Goal: Obtain resource: Download file/media

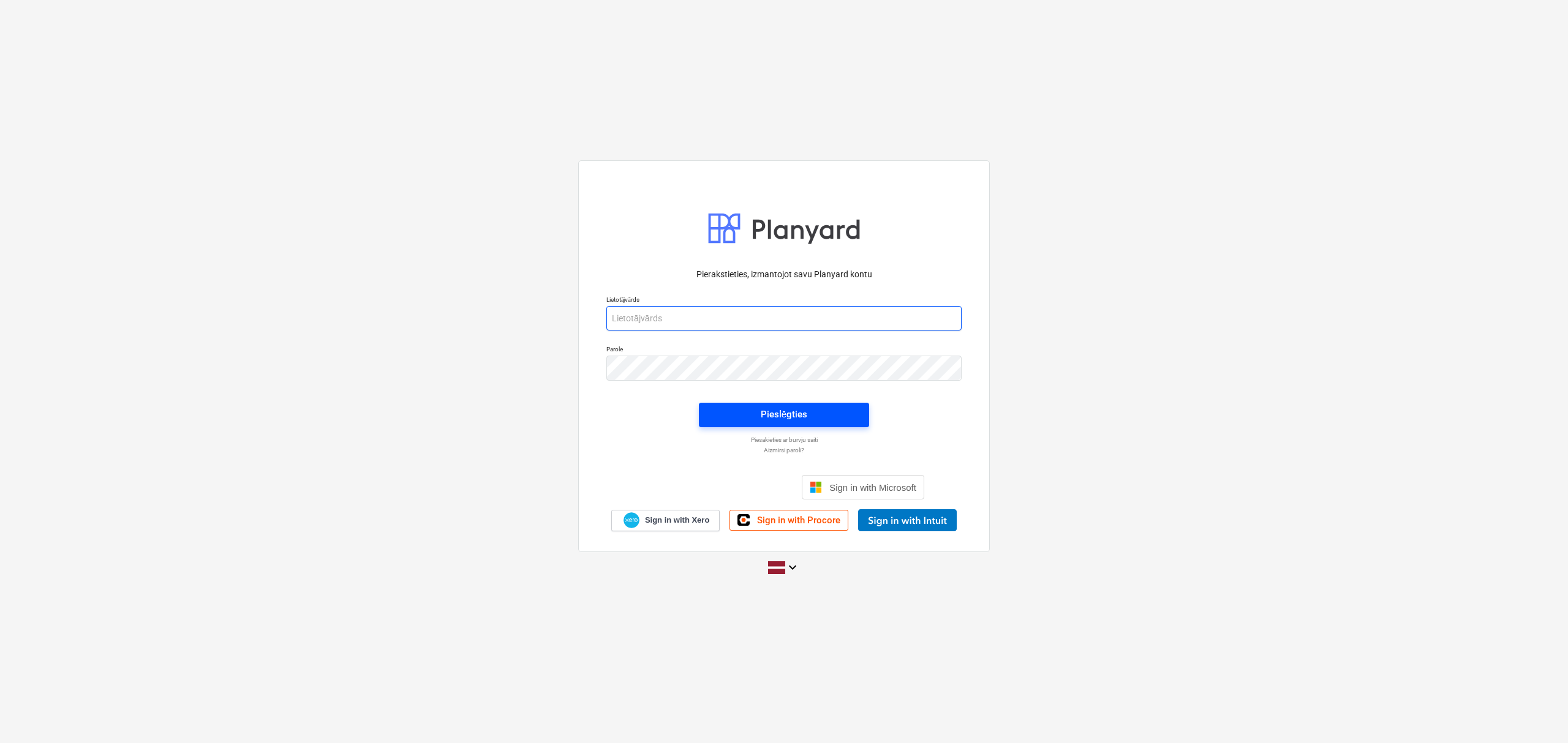
type input "[EMAIL_ADDRESS][PERSON_NAME][DOMAIN_NAME]"
click at [790, 416] on div "Pieslēgties" at bounding box center [784, 414] width 47 height 16
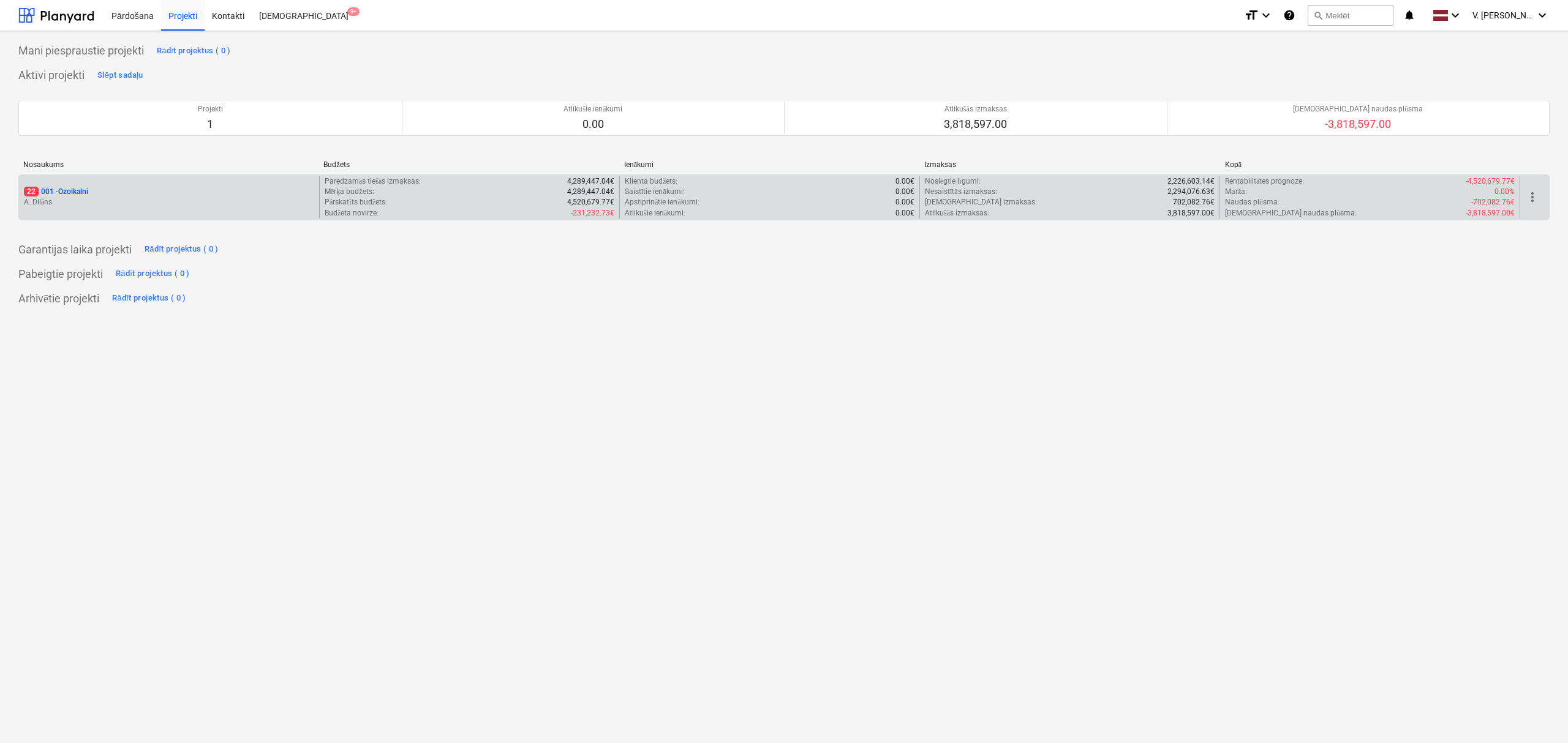
click at [224, 190] on div "22 001 - Ozolkalni" at bounding box center [168, 191] width 290 height 11
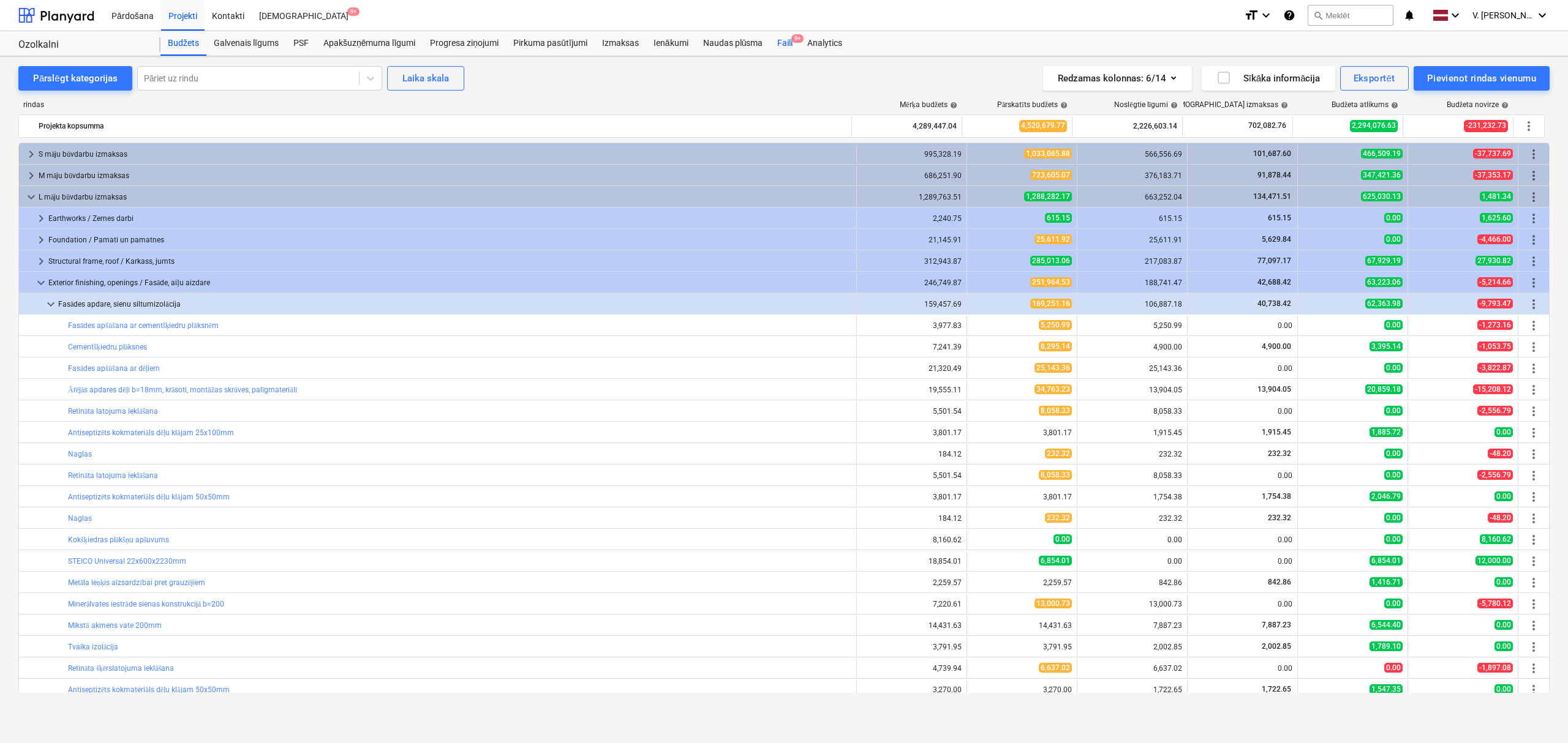
click at [788, 44] on div "Faili 9+" at bounding box center [784, 44] width 30 height 25
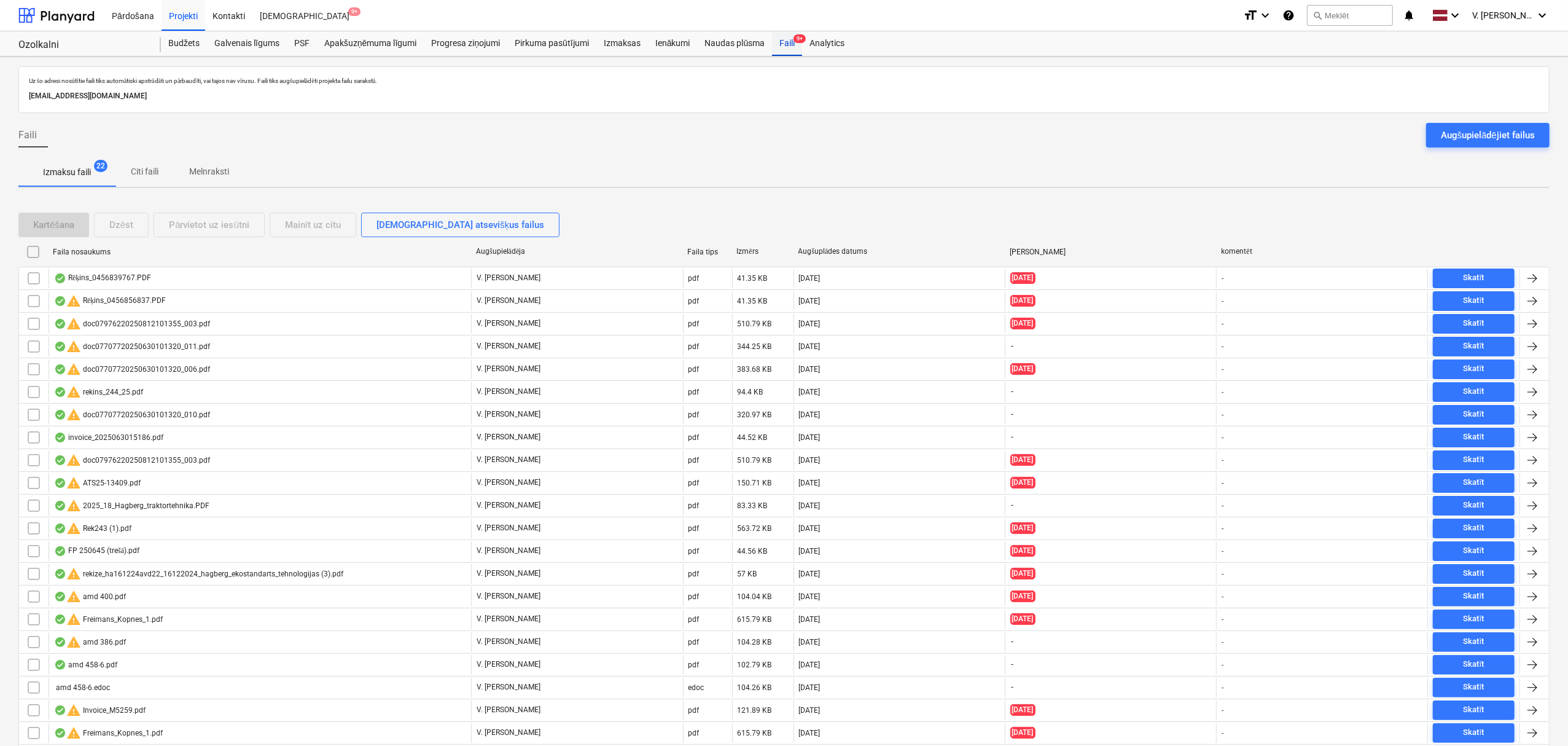
click at [789, 45] on div "Faili 9+" at bounding box center [787, 44] width 30 height 25
click at [747, 47] on div "Naudas plūsma" at bounding box center [735, 44] width 75 height 25
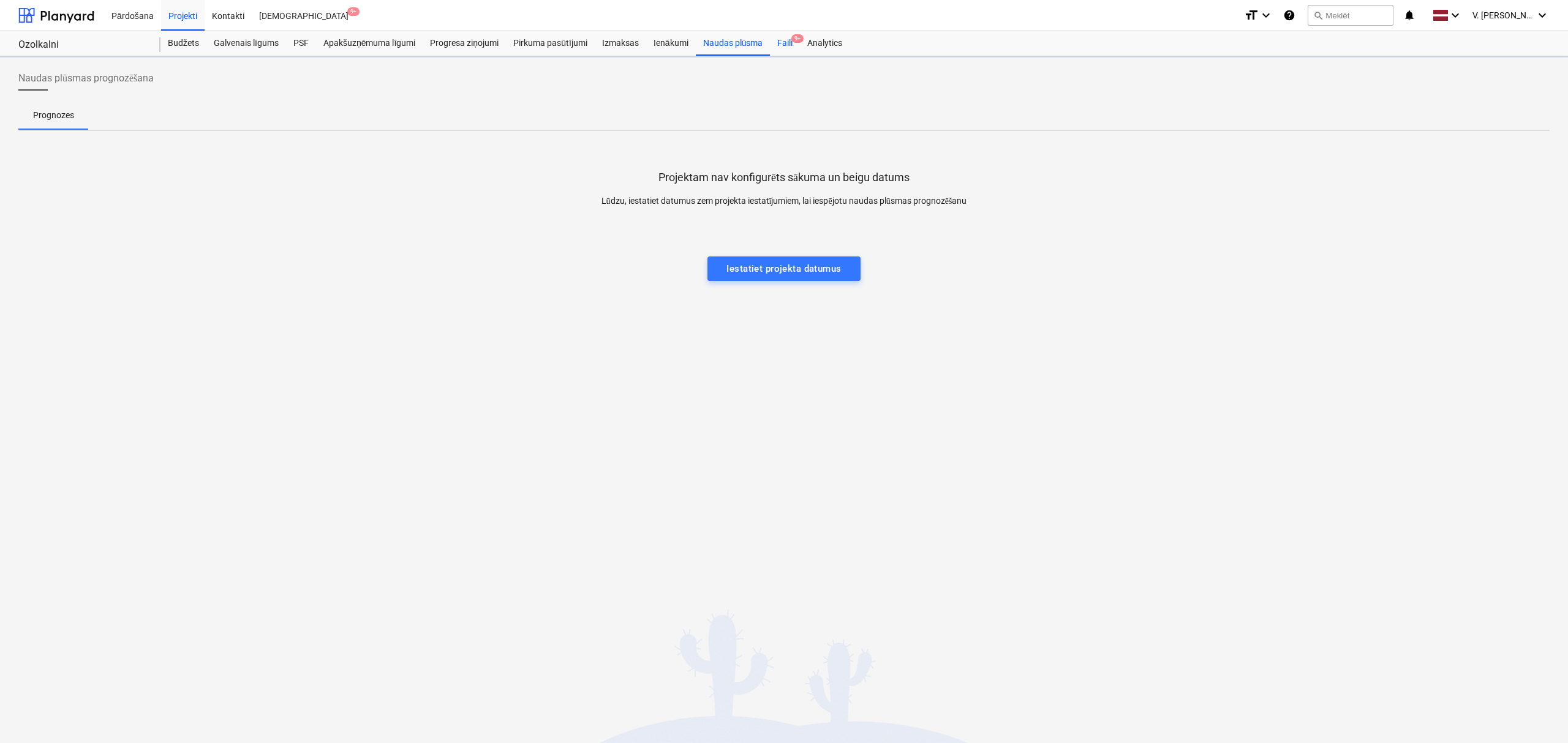
click at [789, 47] on div "Faili 9+" at bounding box center [784, 44] width 30 height 25
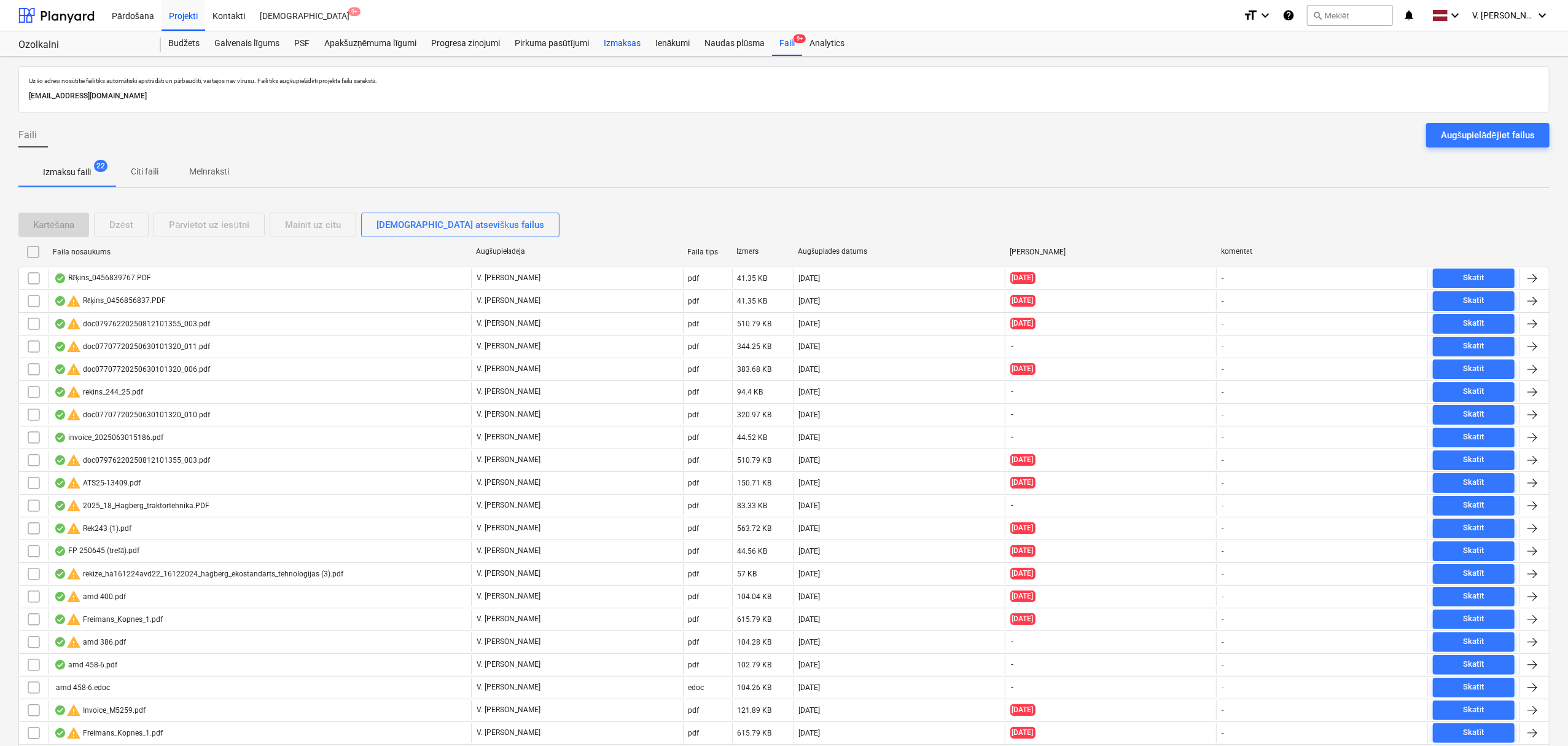
click at [630, 42] on div "Izmaksas" at bounding box center [622, 44] width 52 height 25
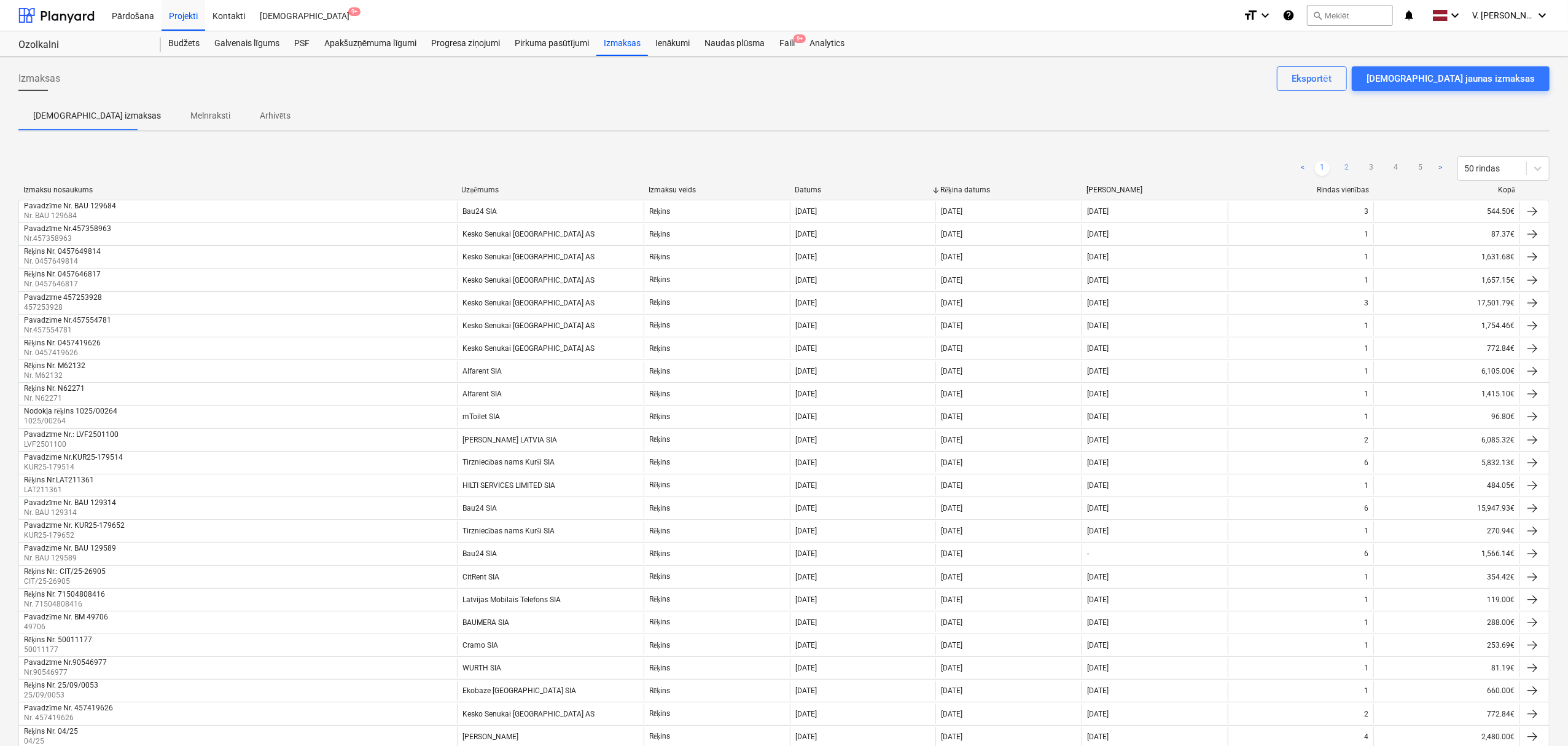
click at [1348, 166] on link "2" at bounding box center [1347, 168] width 15 height 15
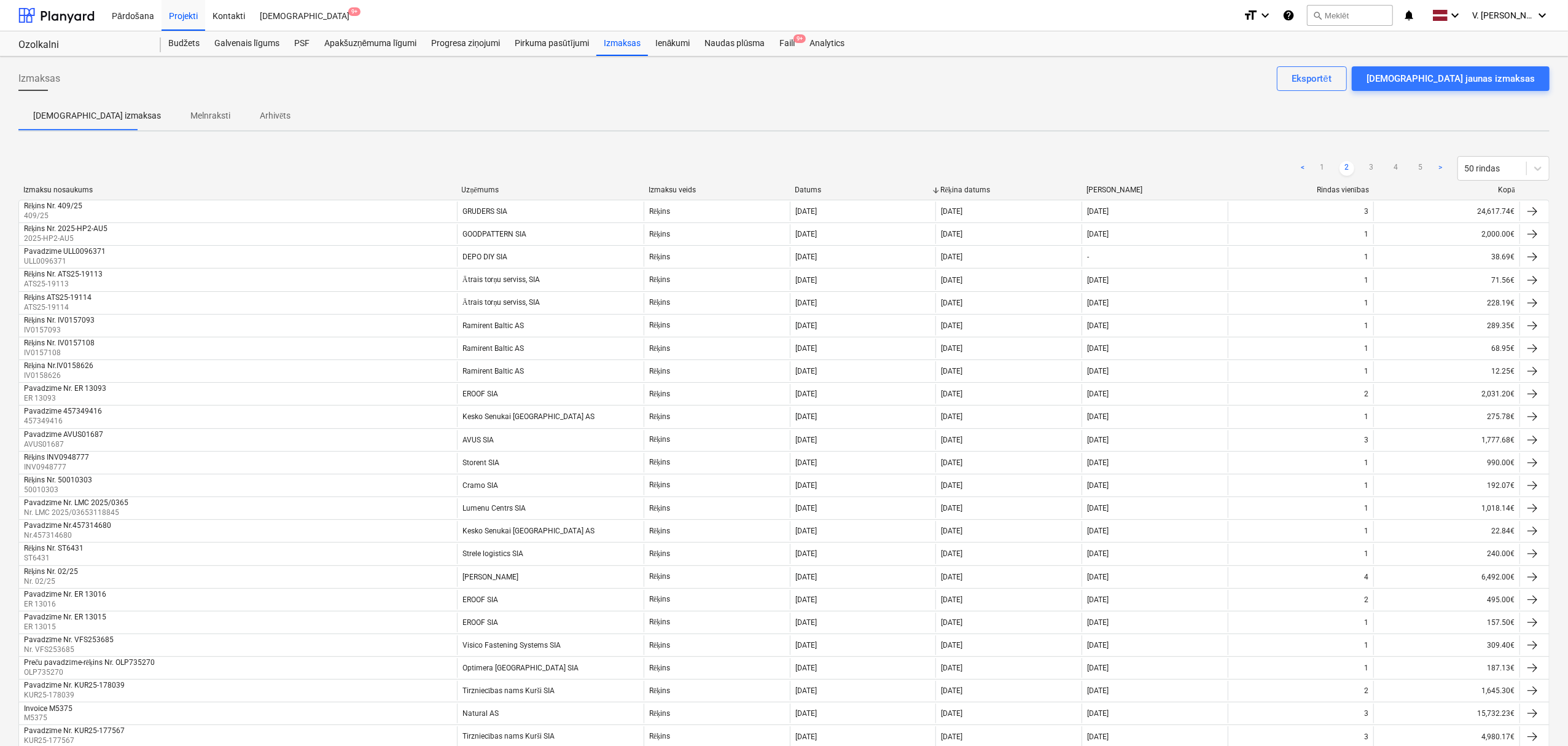
click at [1341, 160] on div "< 1 2 3 4 5 > 50 rindas" at bounding box center [1422, 168] width 255 height 25
click at [1343, 162] on link "2" at bounding box center [1347, 168] width 15 height 15
click at [1358, 22] on button "search Meklēt" at bounding box center [1350, 15] width 86 height 21
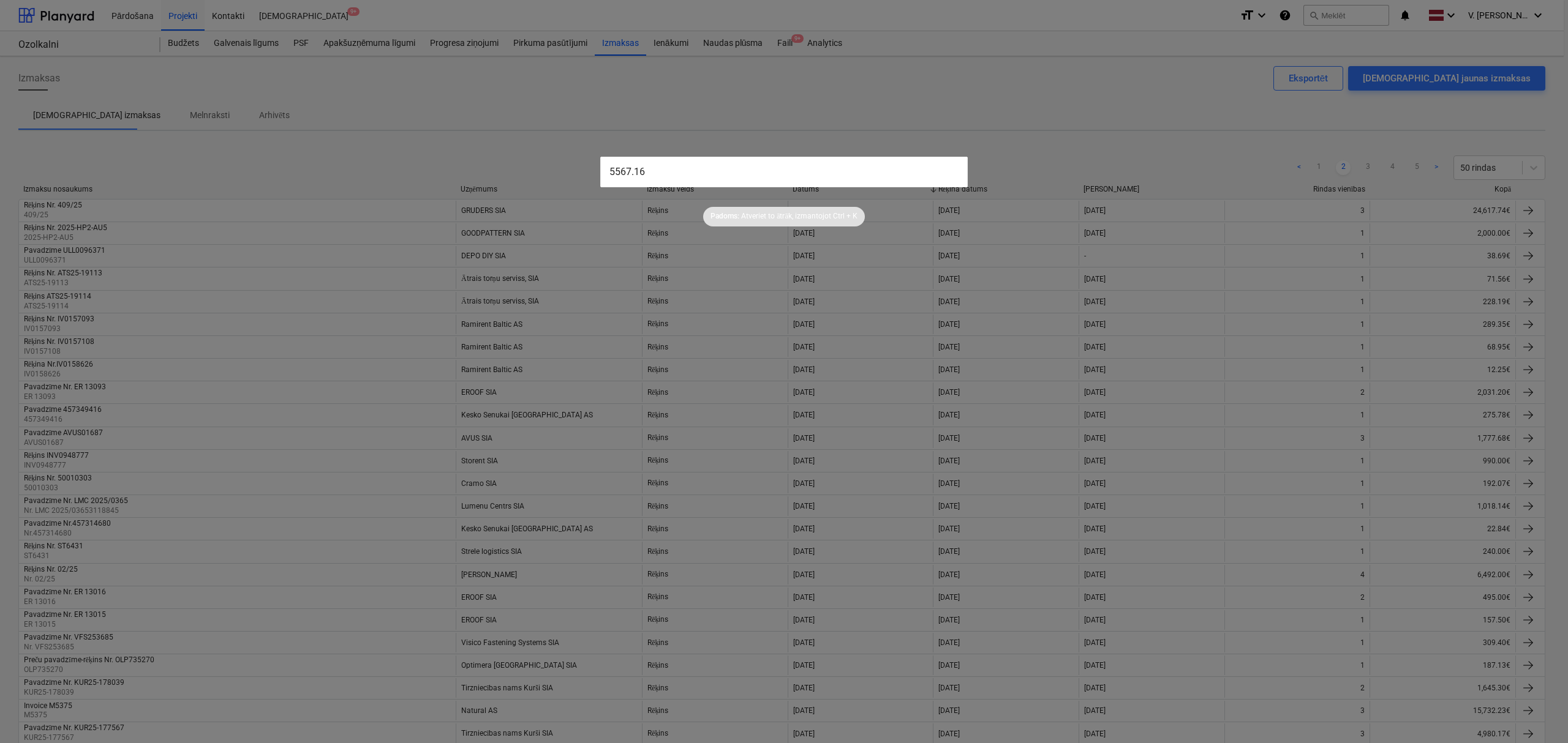
type input "5567.16"
click at [963, 108] on div at bounding box center [784, 371] width 1568 height 743
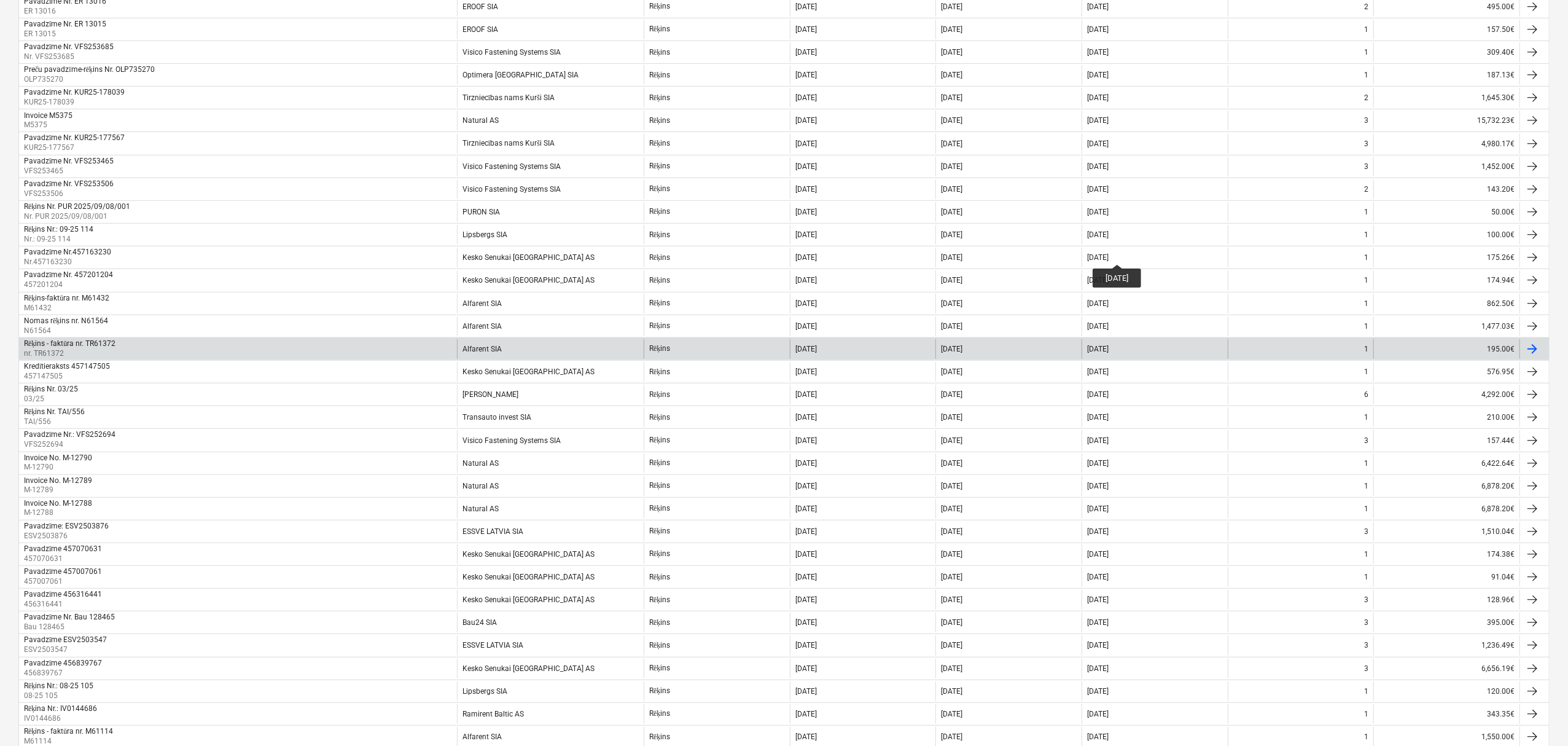
scroll to position [670, 0]
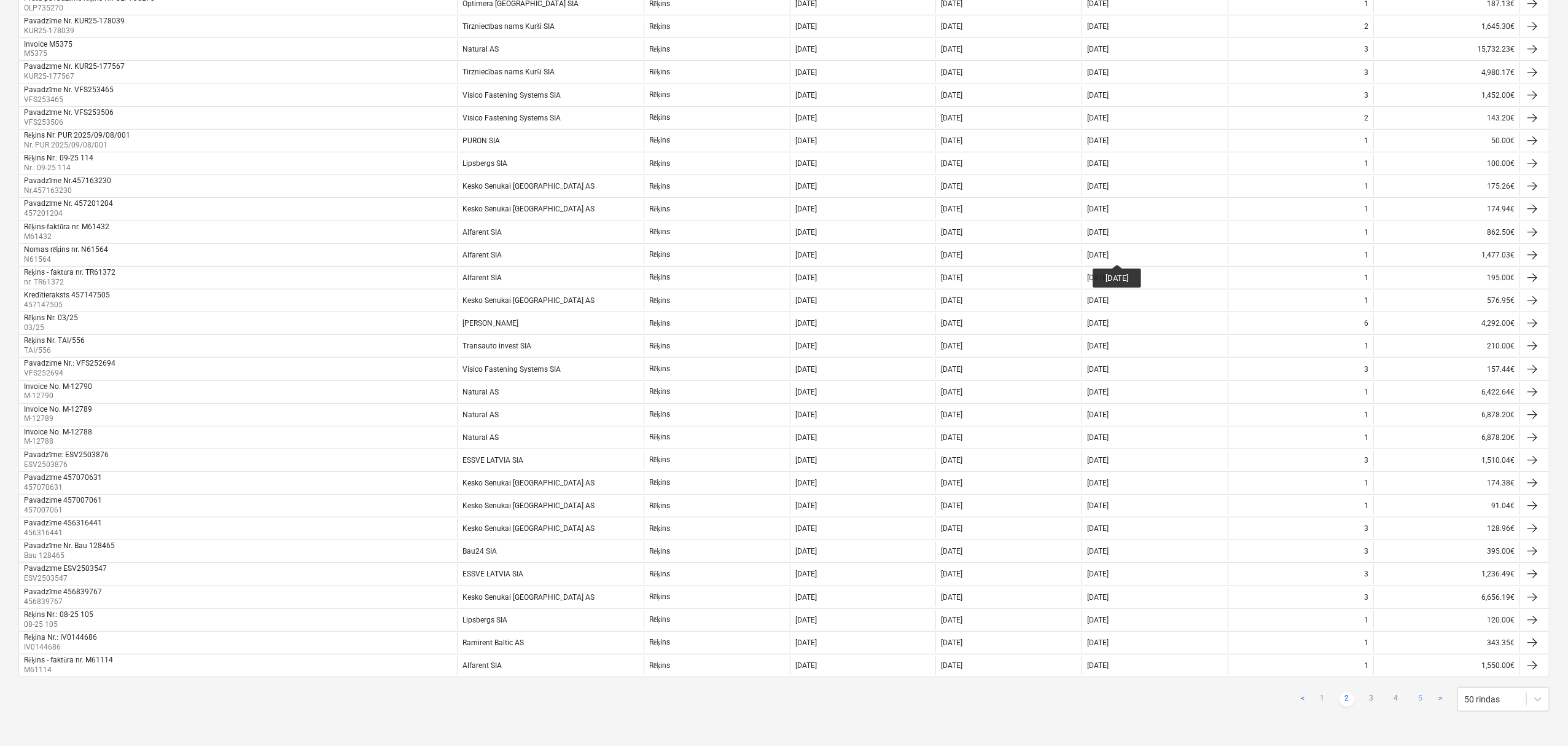
click at [1416, 697] on link "5" at bounding box center [1421, 700] width 15 height 15
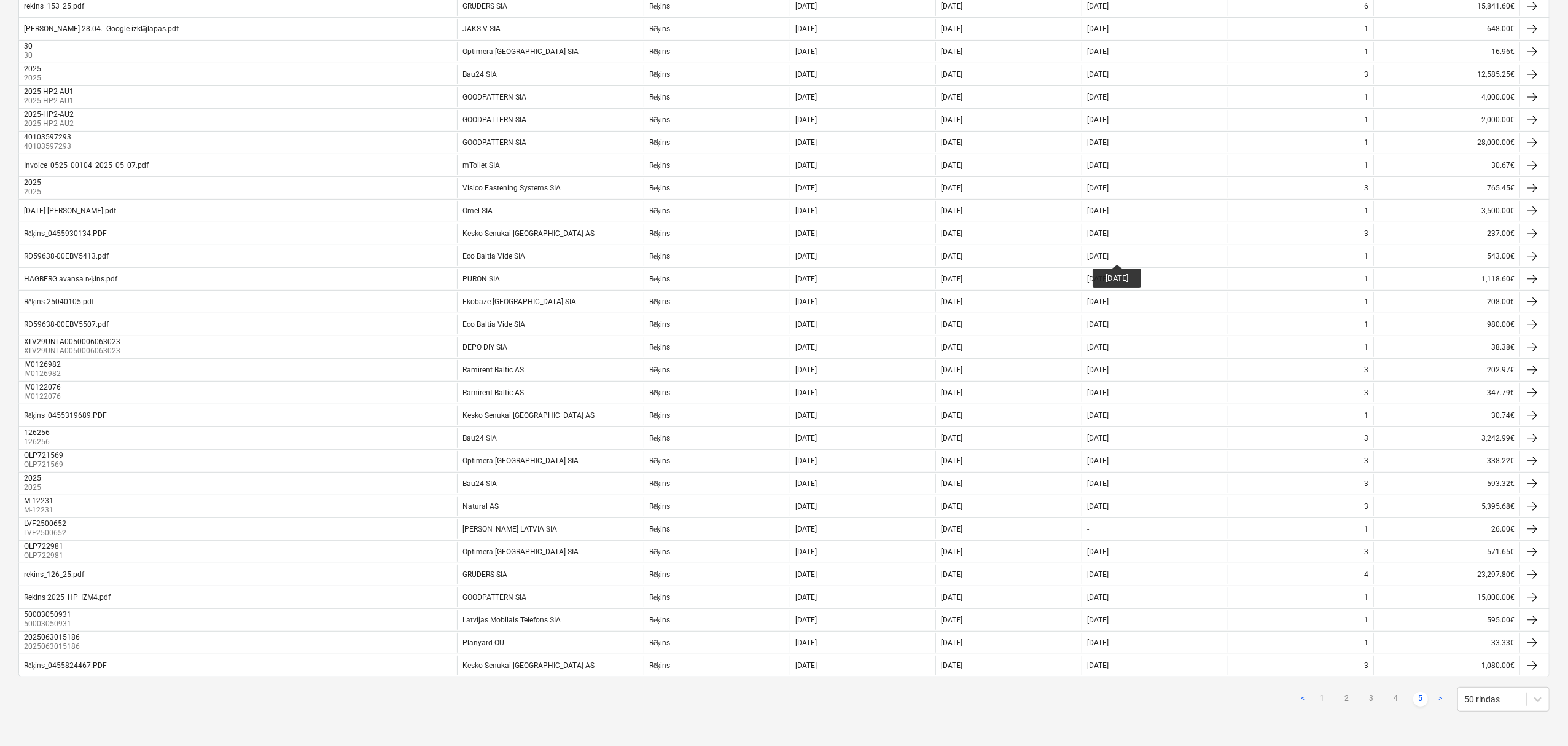
scroll to position [372, 0]
click at [1318, 703] on link "1" at bounding box center [1322, 700] width 15 height 15
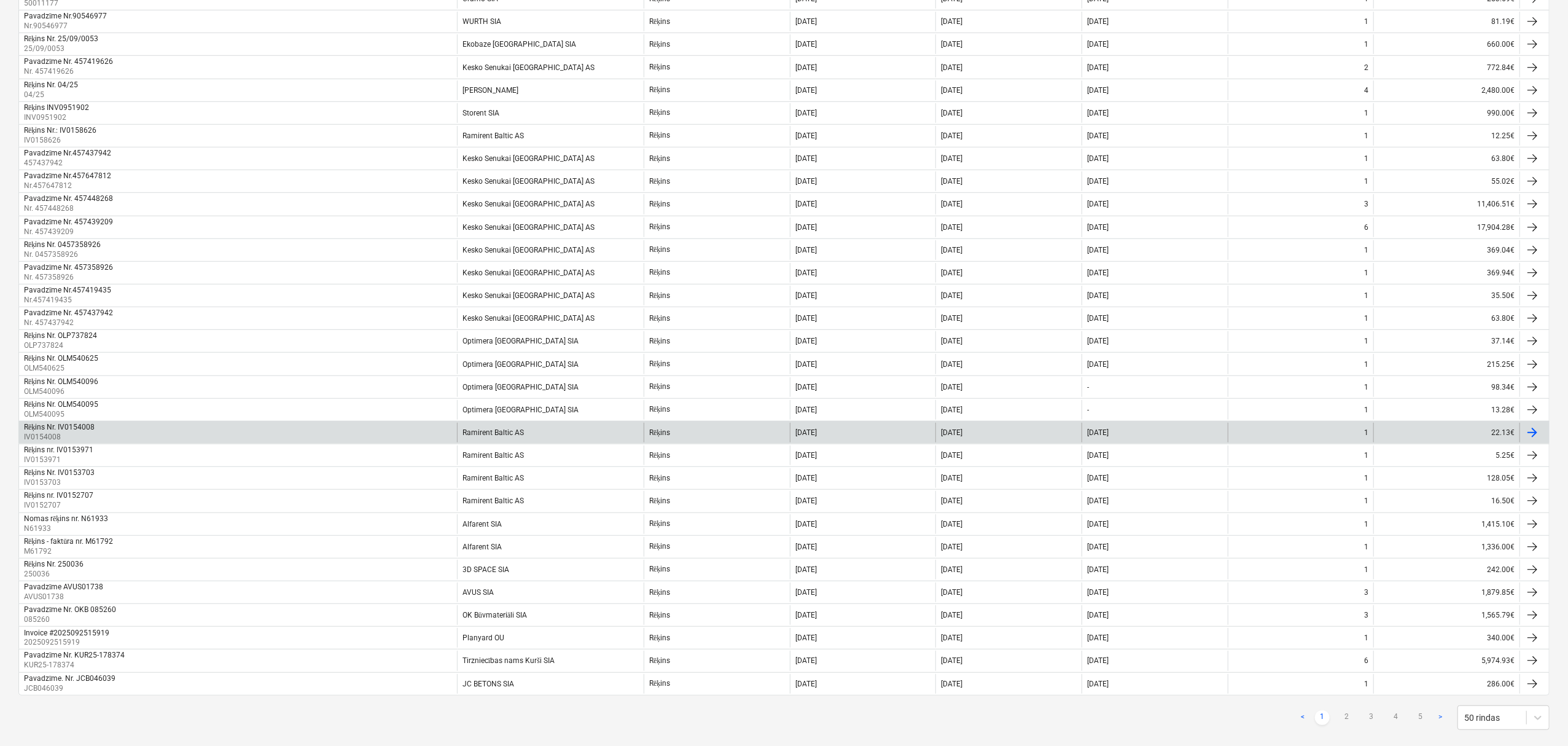
scroll to position [655, 0]
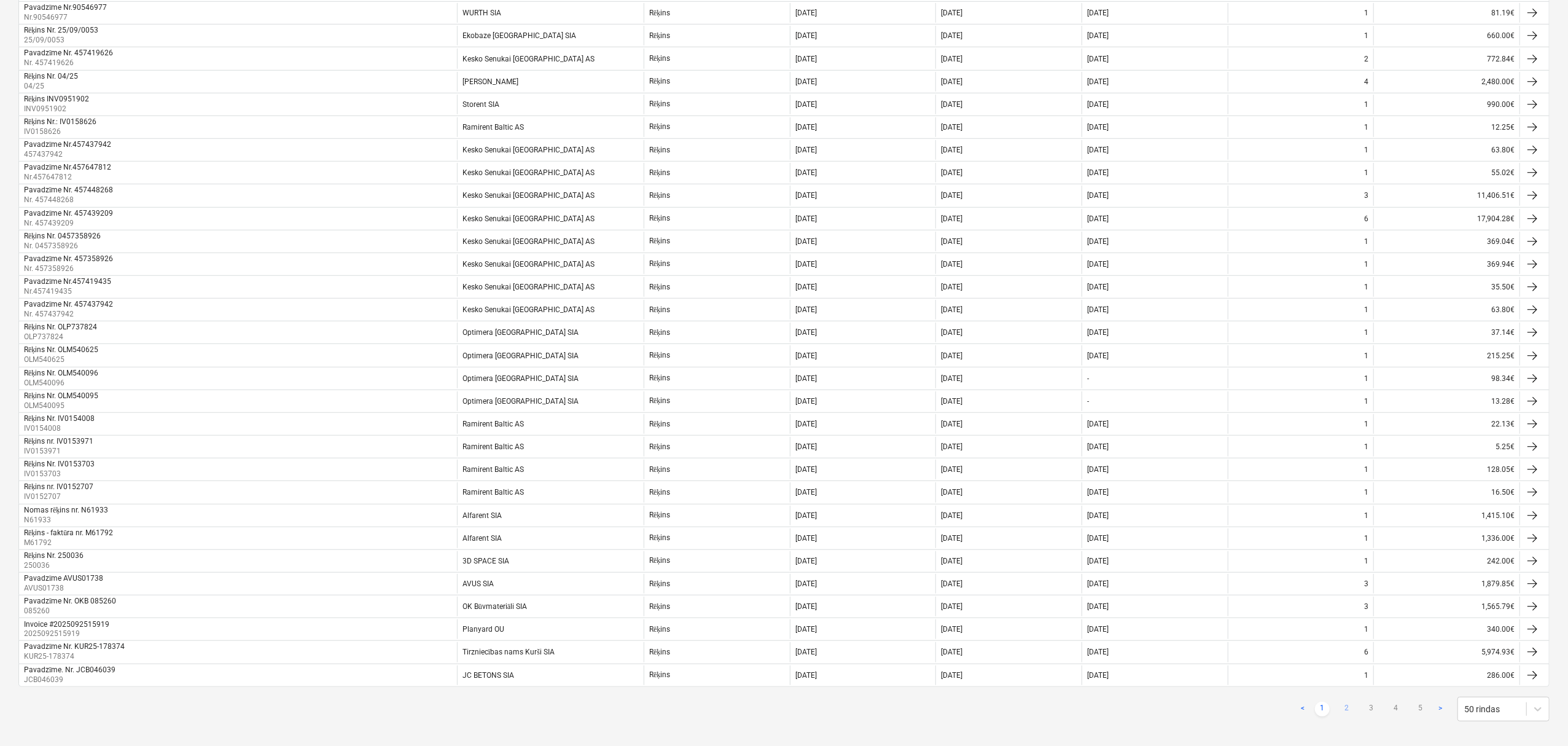
click at [1344, 714] on link "2" at bounding box center [1347, 709] width 15 height 15
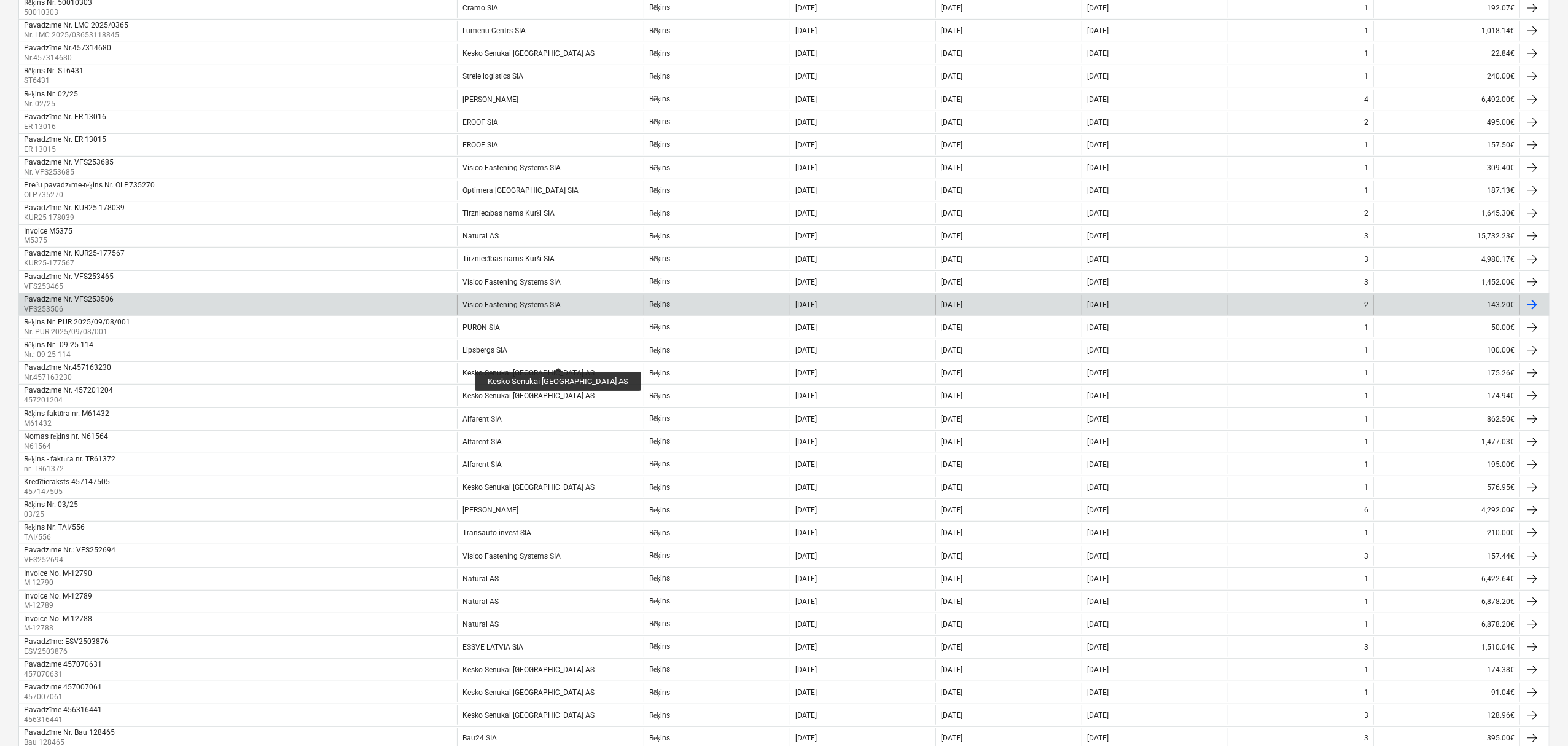
scroll to position [574, 0]
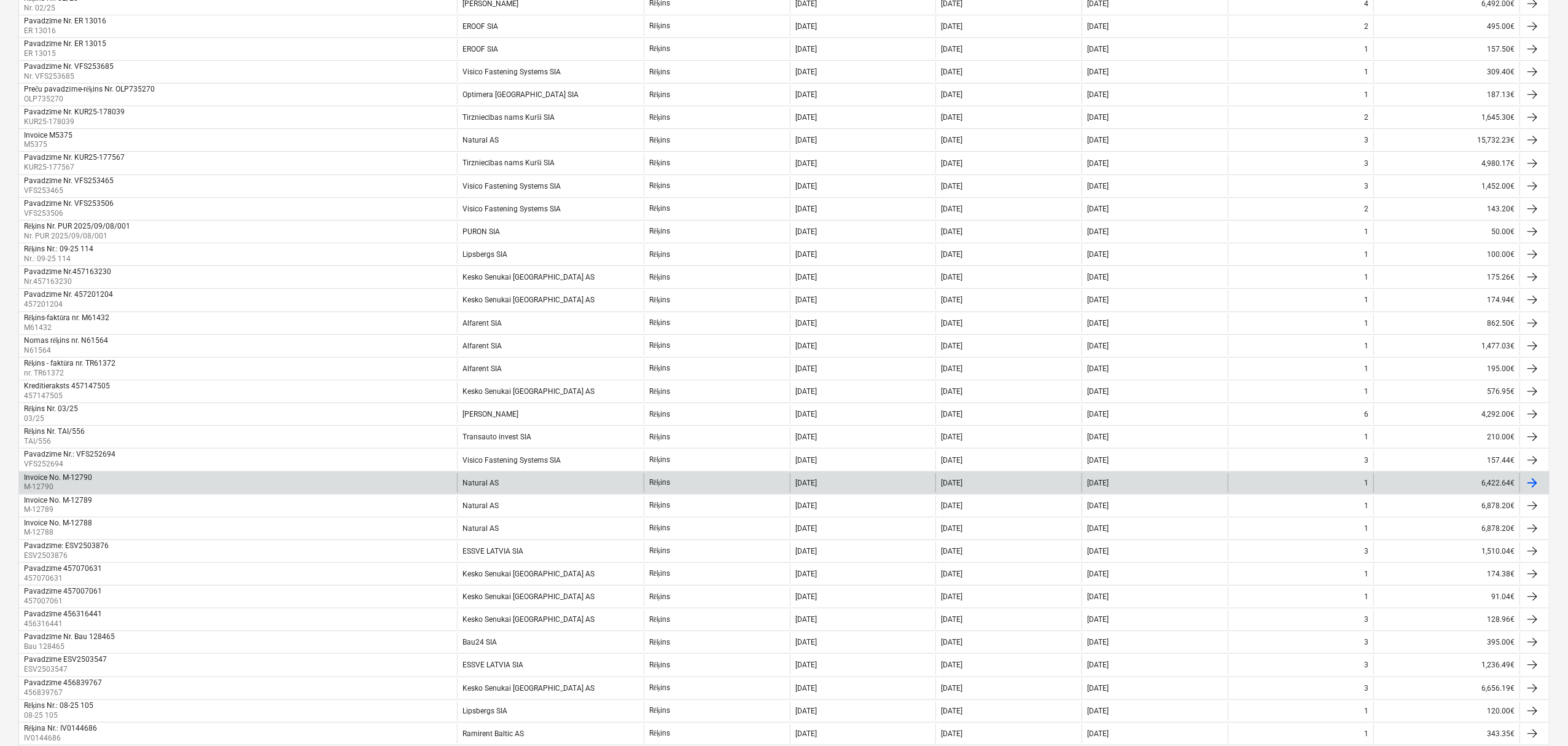
click at [564, 485] on div "Natural AS" at bounding box center [550, 483] width 187 height 20
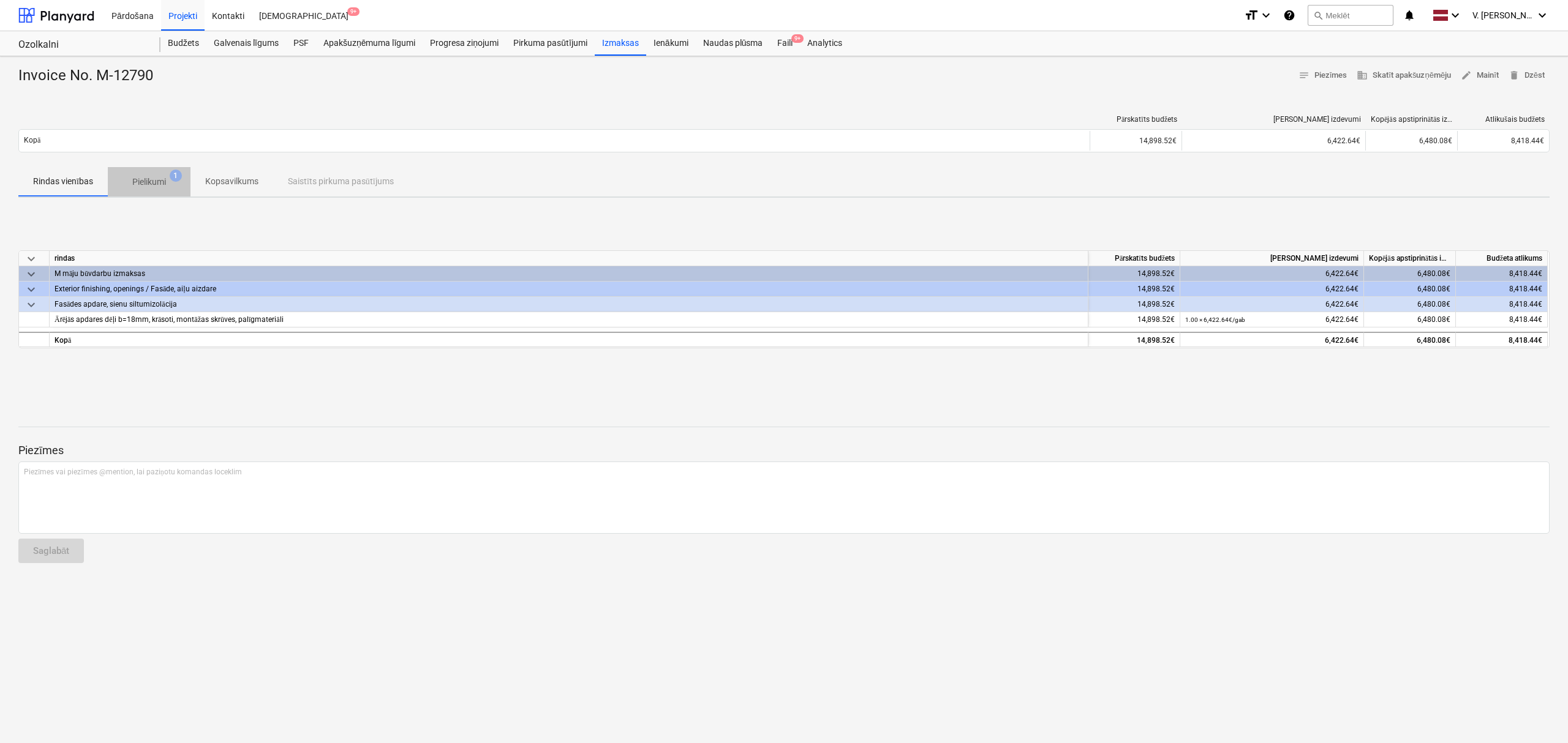
click at [149, 175] on span "Pielikumi 1" at bounding box center [149, 181] width 83 height 22
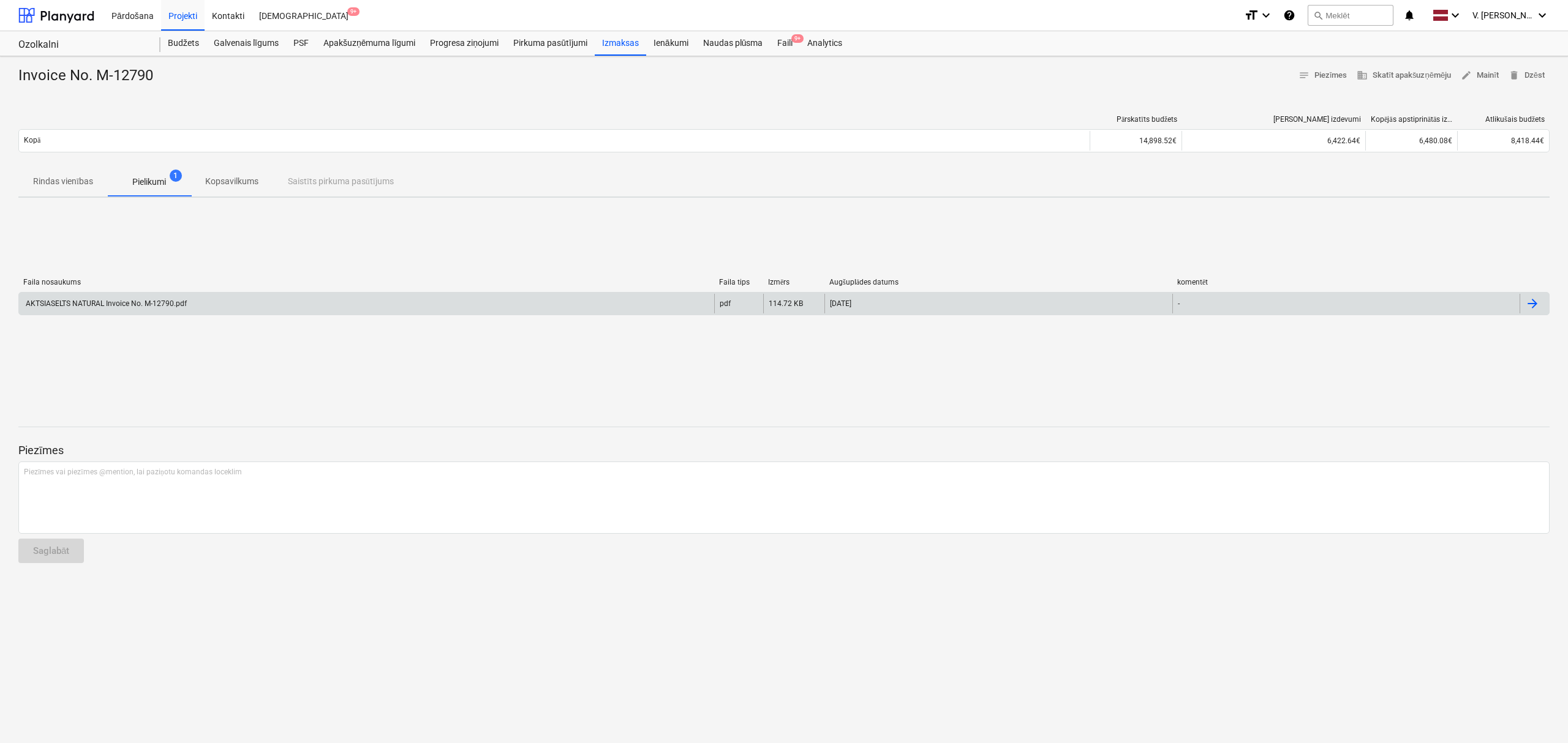
click at [246, 304] on div "AKTSIASELTS NATURAL Invoice No. M-12790.pdf" at bounding box center [366, 304] width 695 height 20
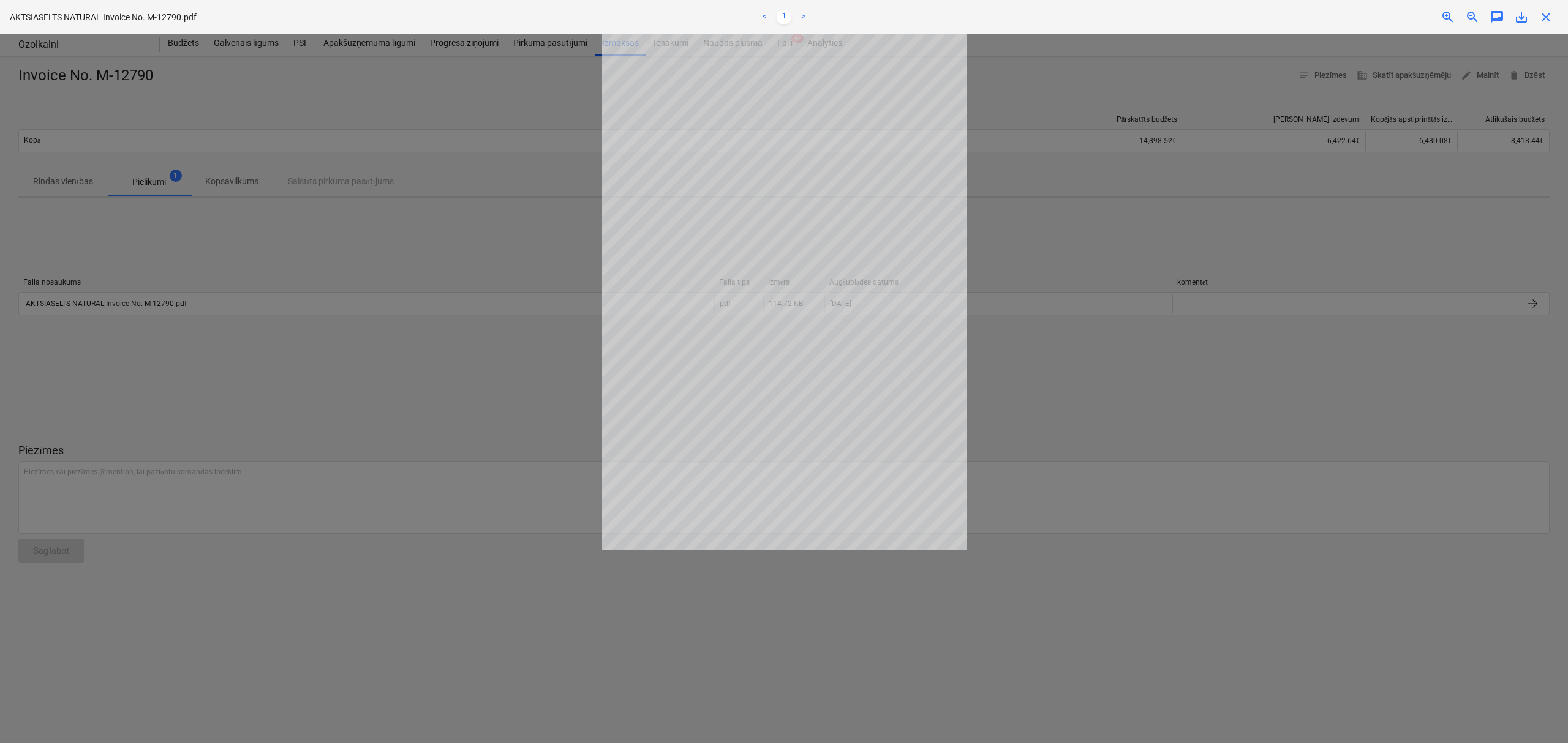
click at [1280, 399] on div at bounding box center [784, 388] width 1568 height 709
click at [1549, 22] on span "close" at bounding box center [1546, 17] width 15 height 15
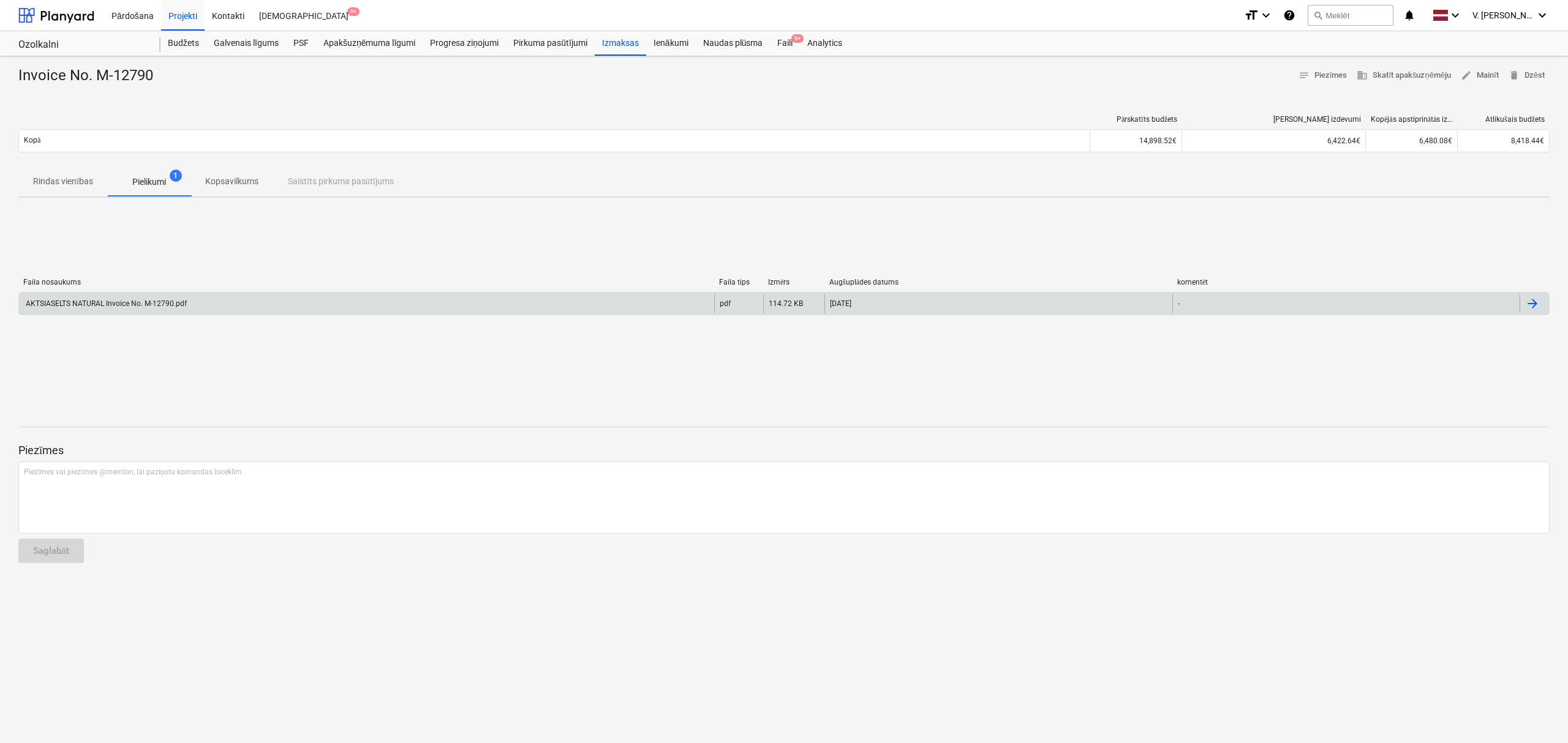
click at [190, 305] on div "AKTSIASELTS NATURAL Invoice No. M-12790.pdf" at bounding box center [366, 304] width 695 height 20
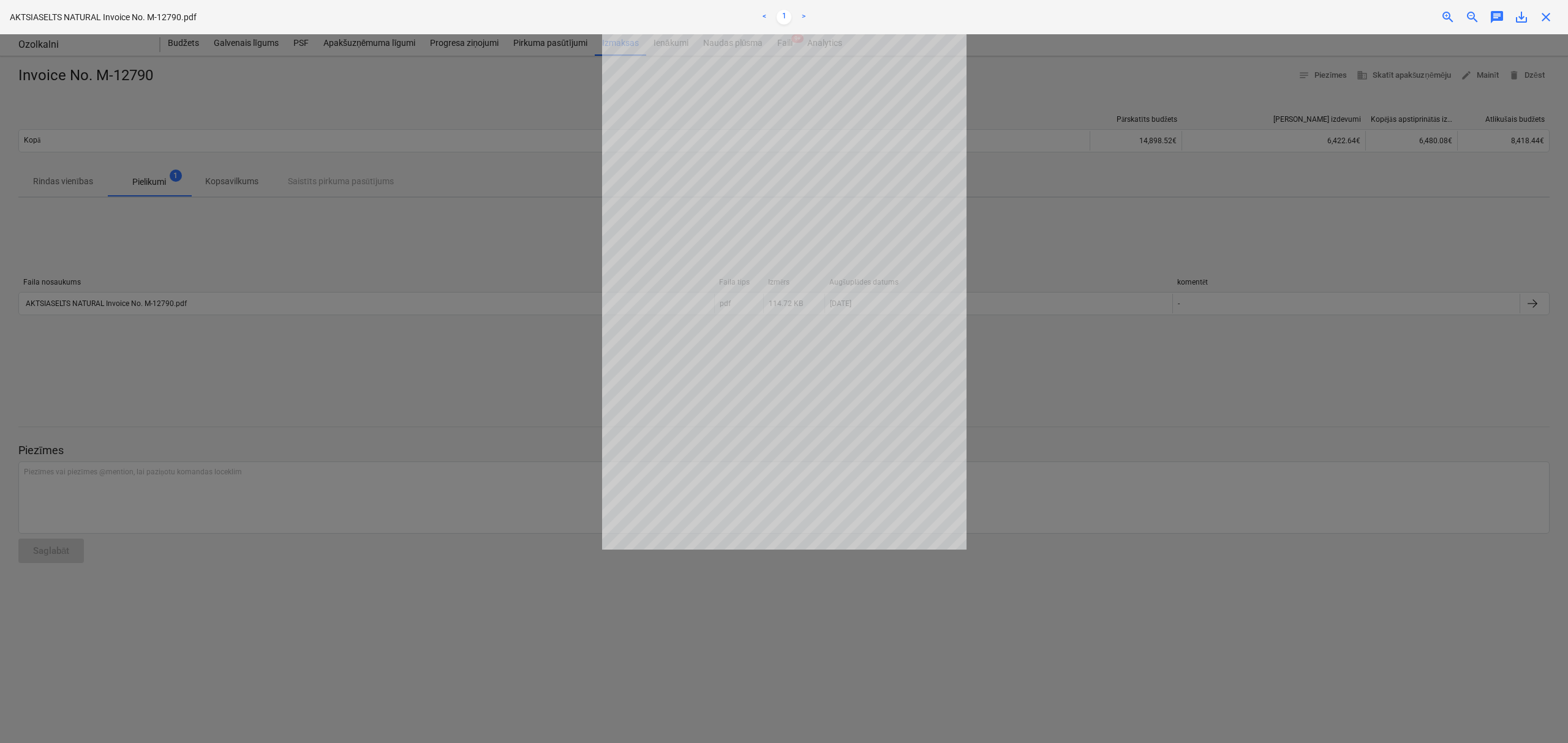
click at [1412, 463] on div at bounding box center [784, 388] width 1568 height 709
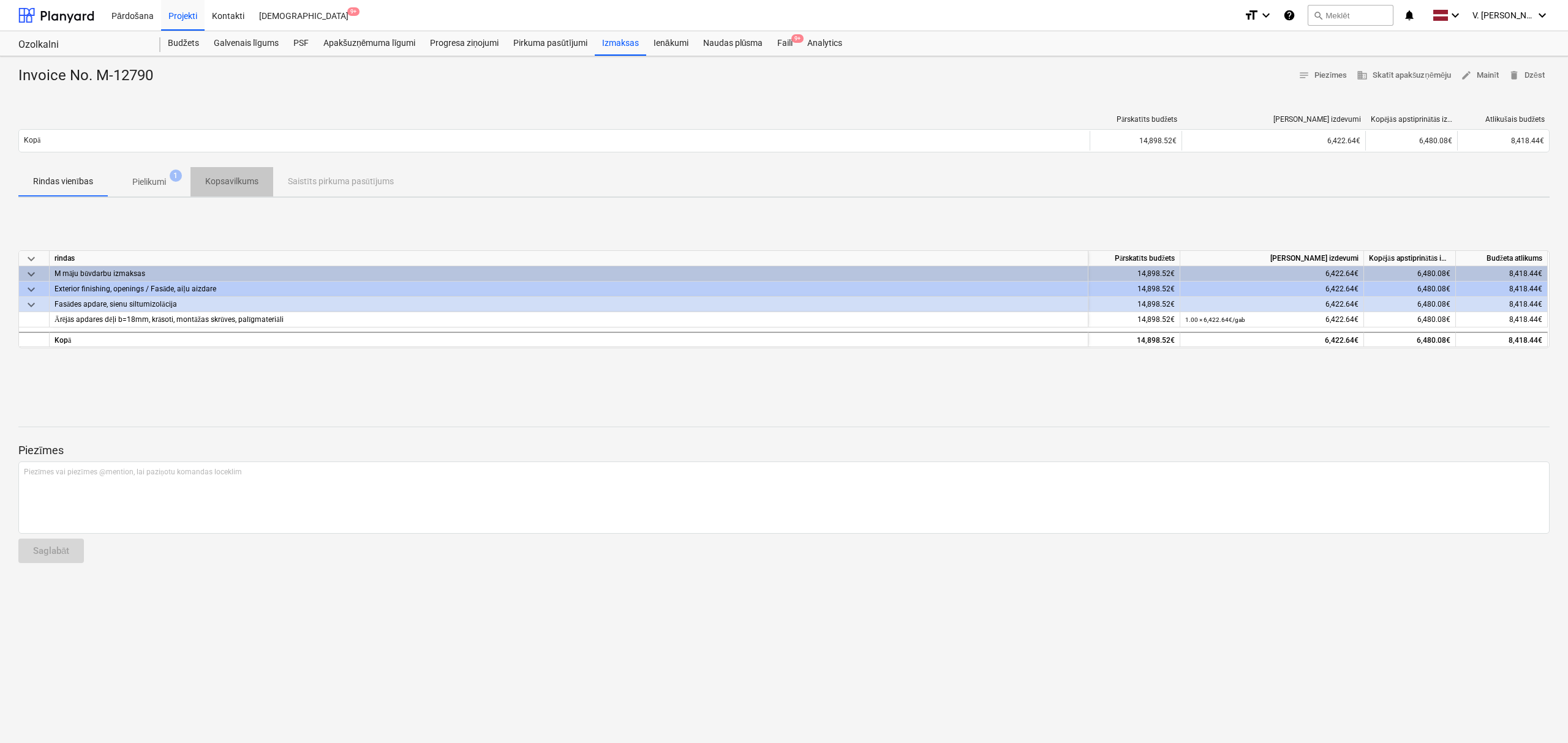
click at [246, 182] on p "Kopsavilkums" at bounding box center [232, 181] width 53 height 13
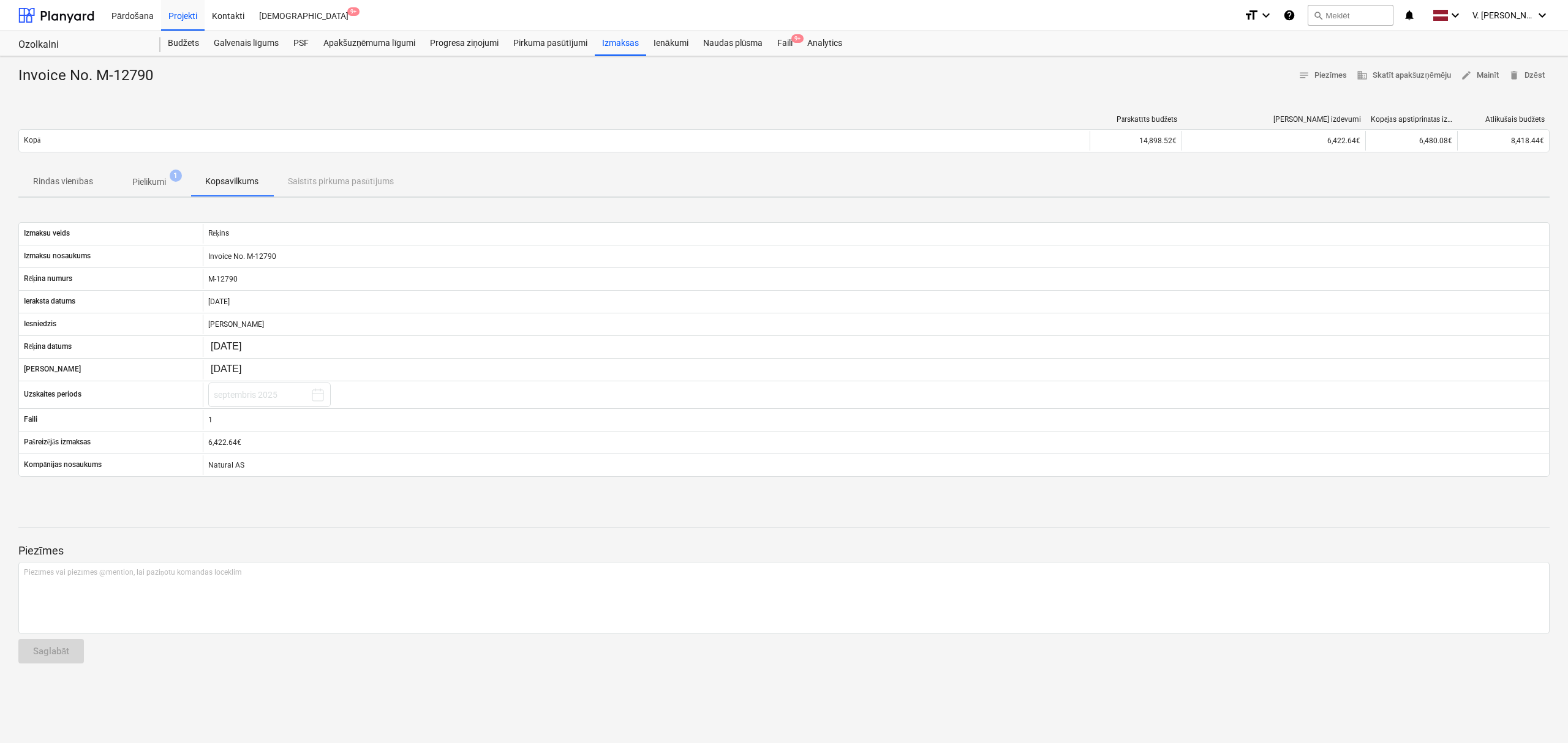
click at [170, 179] on span "1" at bounding box center [176, 176] width 12 height 12
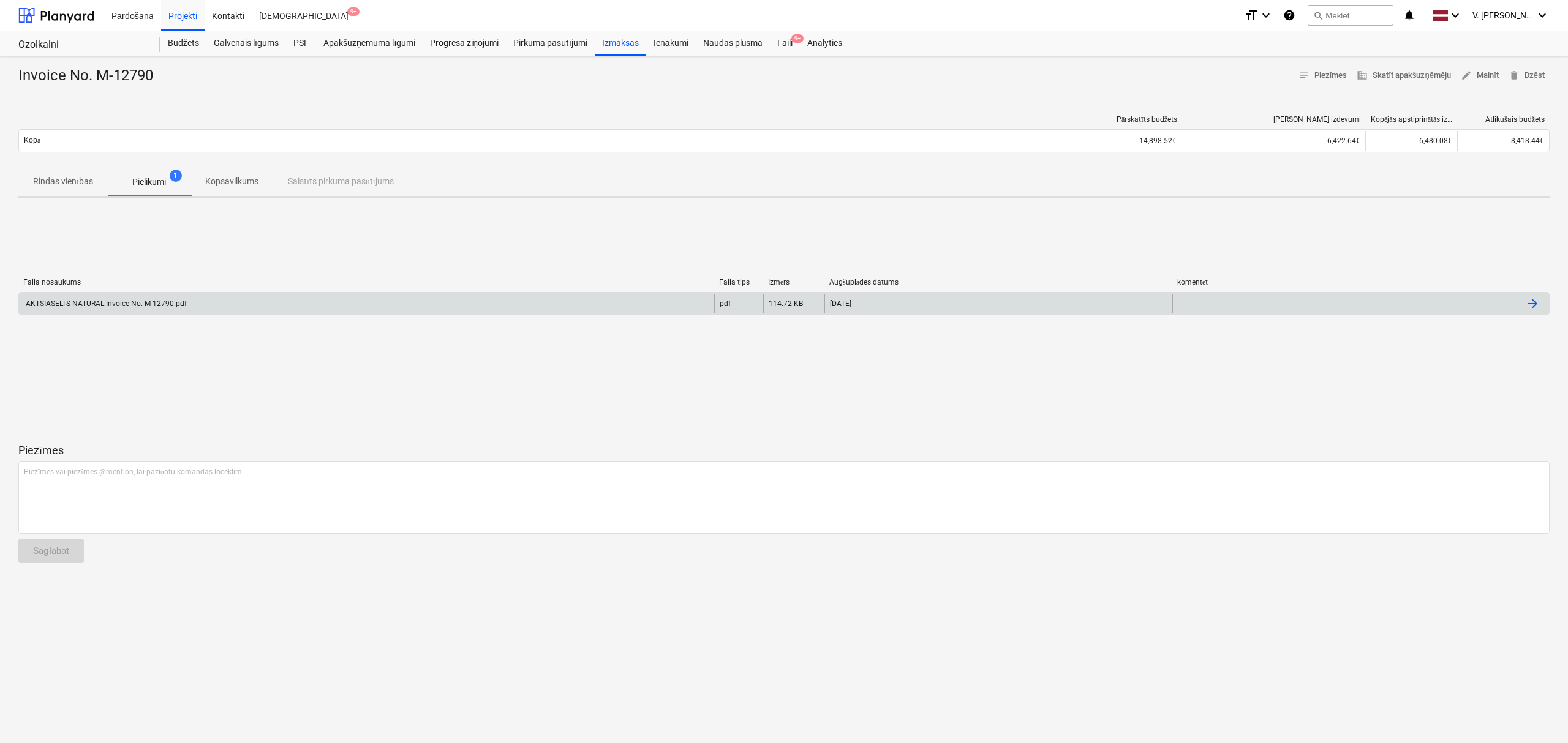
click at [124, 305] on div "AKTSIASELTS NATURAL Invoice No. M-12790.pdf" at bounding box center [105, 304] width 163 height 8
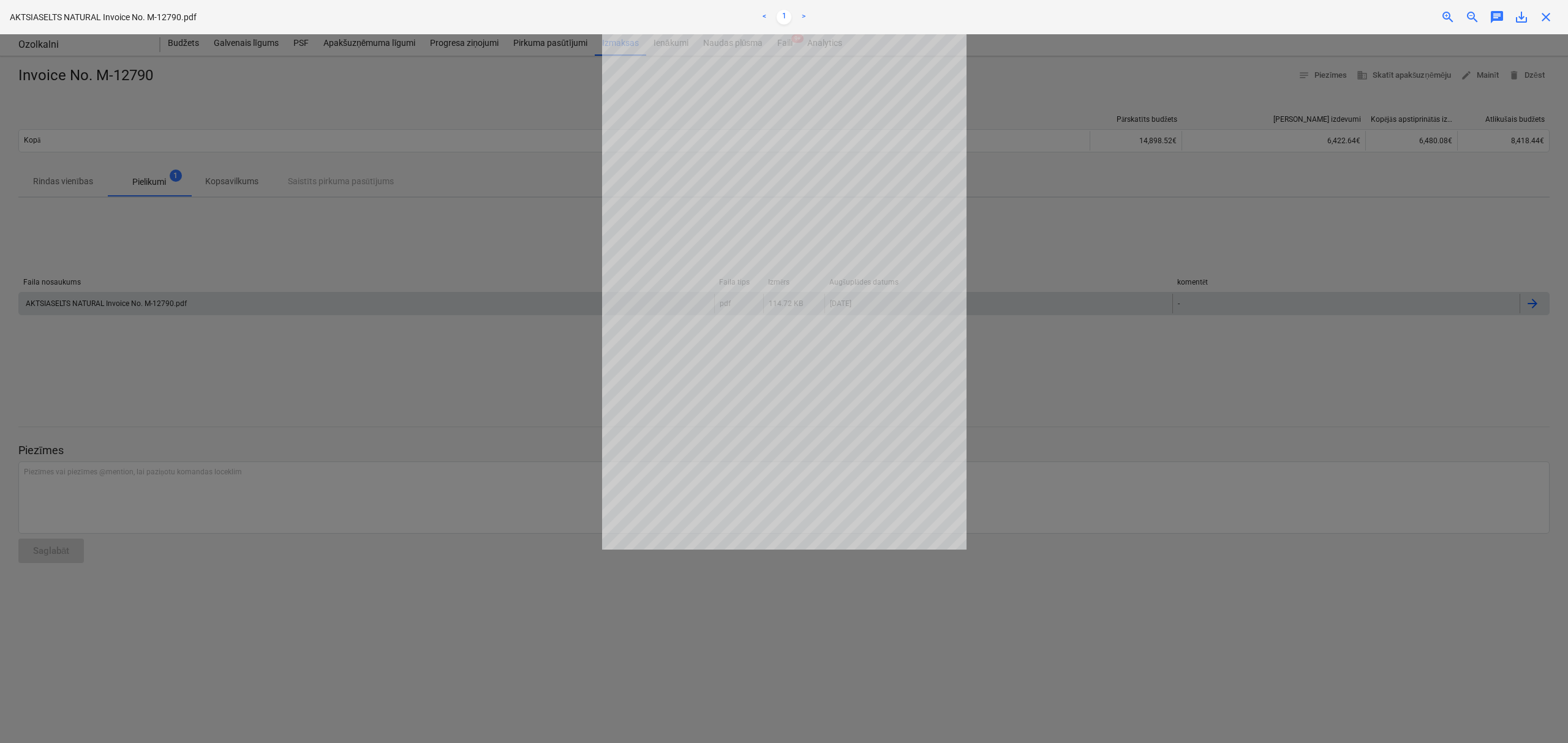
click at [1182, 478] on div at bounding box center [784, 388] width 1568 height 709
click at [1522, 13] on span "save_alt" at bounding box center [1521, 17] width 15 height 15
click at [439, 103] on div at bounding box center [784, 388] width 1568 height 709
